Goal: Task Accomplishment & Management: Manage account settings

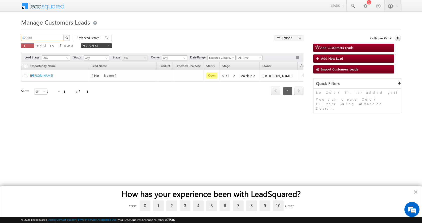
click at [28, 38] on input "929951" at bounding box center [42, 38] width 43 height 6
paste input "30830"
type input "930830"
click at [63, 35] on button "button" at bounding box center [66, 38] width 7 height 6
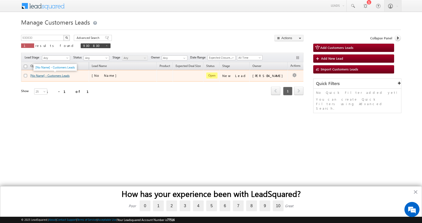
click at [58, 77] on link "[No Name] - Customers Leads" at bounding box center [49, 76] width 39 height 4
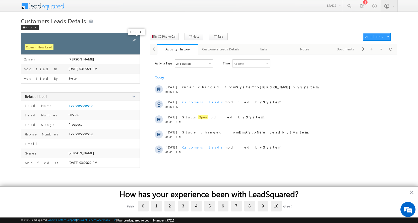
click at [135, 39] on span at bounding box center [134, 41] width 6 height 6
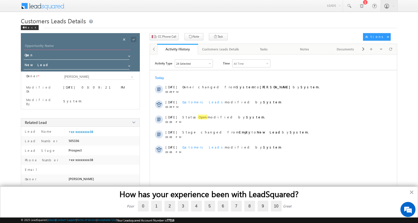
click at [40, 46] on input "Opportunity Name" at bounding box center [77, 46] width 107 height 7
paste input "[PERSON_NAME]"
type input "[PERSON_NAME]"
click at [128, 55] on span at bounding box center [129, 56] width 4 height 4
click at [90, 36] on div "Opportunity Name * Opportunity Name * [GEOGRAPHIC_DATA] Status * Status * Open …" at bounding box center [80, 52] width 119 height 38
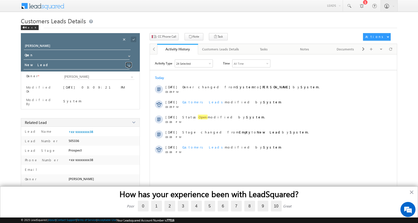
click at [130, 65] on span at bounding box center [129, 66] width 4 height 4
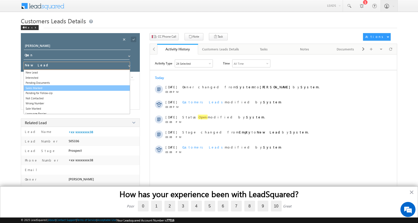
click at [44, 86] on link "Sales Marked" at bounding box center [77, 88] width 106 height 6
type input "Sales Marked"
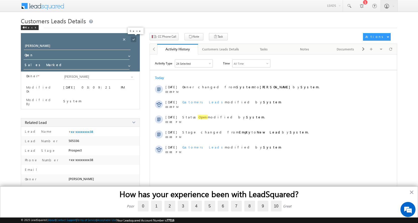
click at [134, 40] on span at bounding box center [134, 40] width 6 height 6
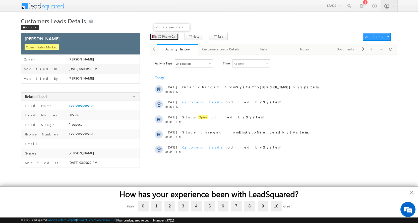
click at [171, 37] on span "CC Phone Call" at bounding box center [167, 36] width 18 height 5
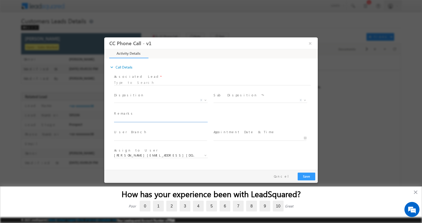
click at [132, 119] on input "text" at bounding box center [160, 119] width 93 height 5
paste input "[PERSON_NAME]-9818210838-9711862754-P+C-LOAN-10 L-BUSINESS-INCOME-50 K-EMI-NA-A…"
type input "[PERSON_NAME]-9818210838-9711862754-P+C-LOAN-10 L-BUSINESS-INCOME-50 K-EMI-NA-A…"
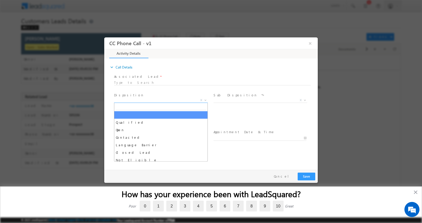
click at [207, 98] on span at bounding box center [204, 100] width 5 height 7
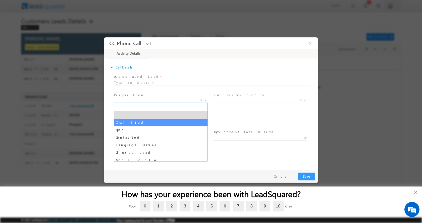
select select "Qualified"
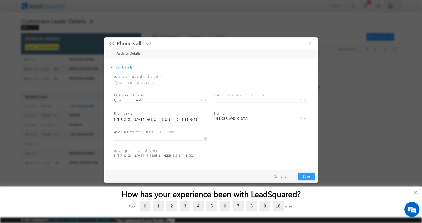
click at [307, 100] on span at bounding box center [304, 100] width 5 height 7
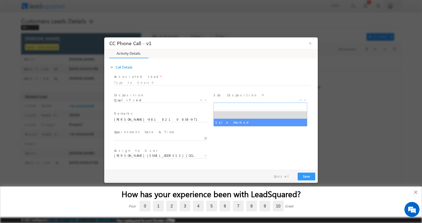
select select "Sale Marked"
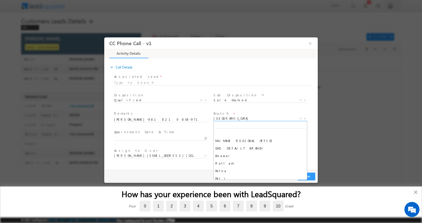
click at [307, 118] on span at bounding box center [304, 118] width 5 height 7
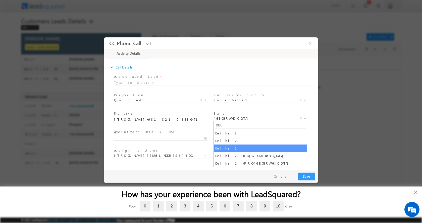
type input "DEL"
select select "Delhi 1"
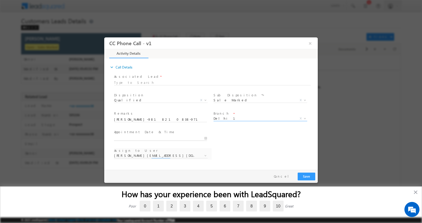
type input "09/24/2025 5:41 PM"
click at [205, 138] on input "09/24/2025 5:41 PM" at bounding box center [160, 138] width 93 height 5
select select "dharm.yadav@sgrlimited.in"
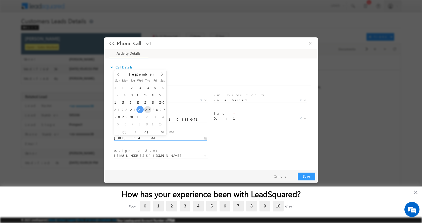
type input "09/25/2025 5:41 PM"
click at [306, 178] on button "Save" at bounding box center [307, 176] width 18 height 8
